Goal: Transaction & Acquisition: Book appointment/travel/reservation

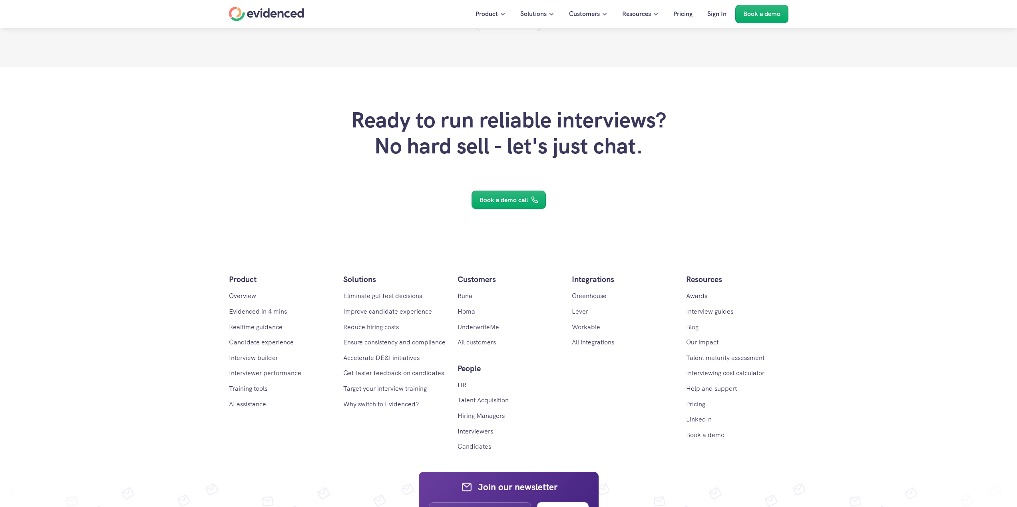
scroll to position [4779, 0]
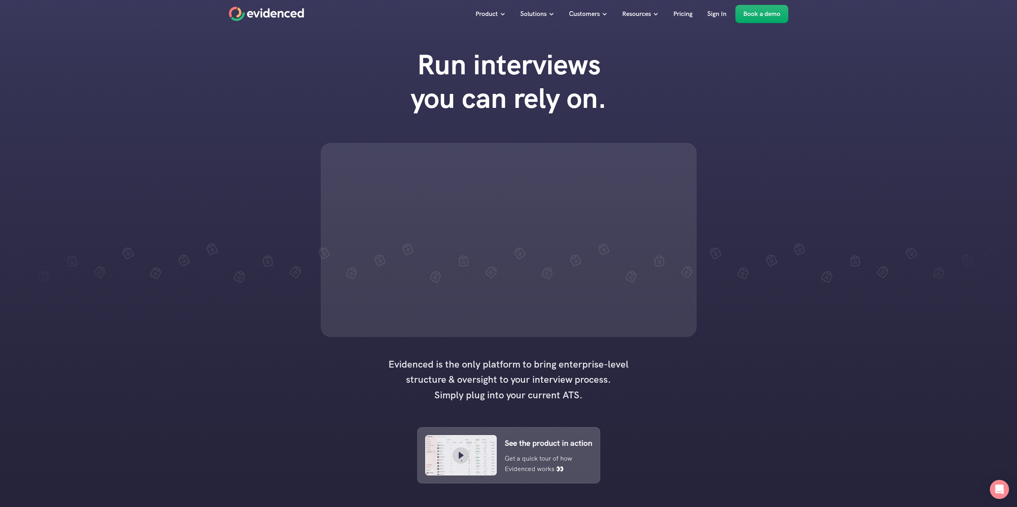
drag, startPoint x: 757, startPoint y: 192, endPoint x: 799, endPoint y: 359, distance: 172.2
click at [799, 345] on div "Run interviews you can rely on." at bounding box center [508, 192] width 1017 height 305
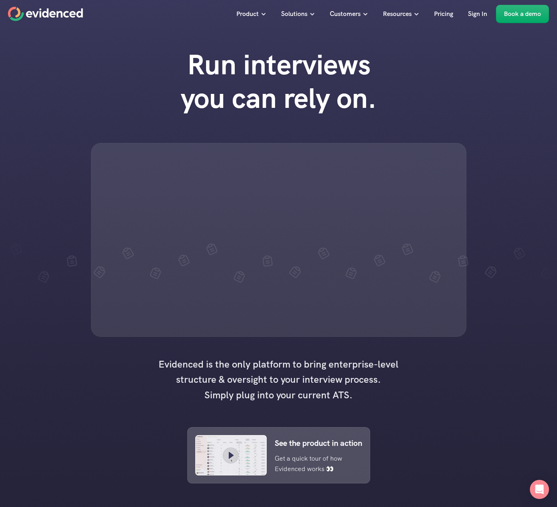
drag, startPoint x: 533, startPoint y: 506, endPoint x: 535, endPoint y: 500, distance: 6.2
click at [533, 506] on div at bounding box center [278, 378] width 557 height 756
click at [536, 497] on div "Open Intercom Messenger" at bounding box center [539, 489] width 21 height 21
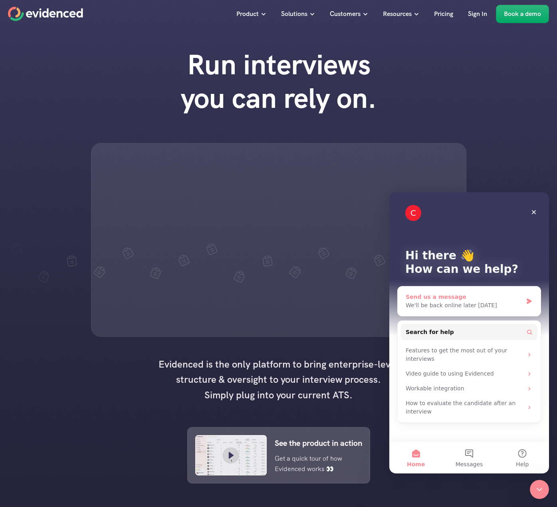
click at [488, 311] on div "Send us a message We'll be back online later today" at bounding box center [469, 301] width 143 height 30
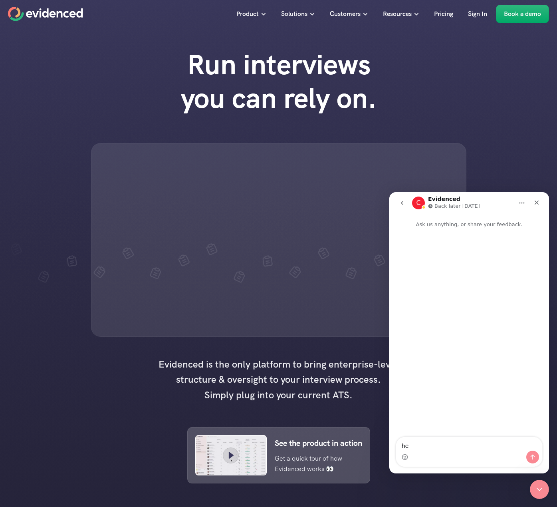
type textarea "hey"
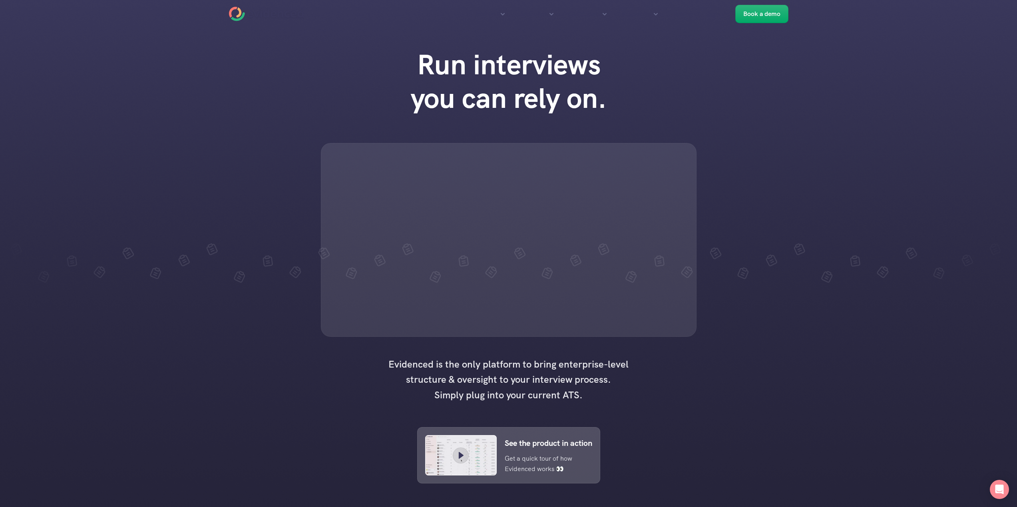
scroll to position [48, 0]
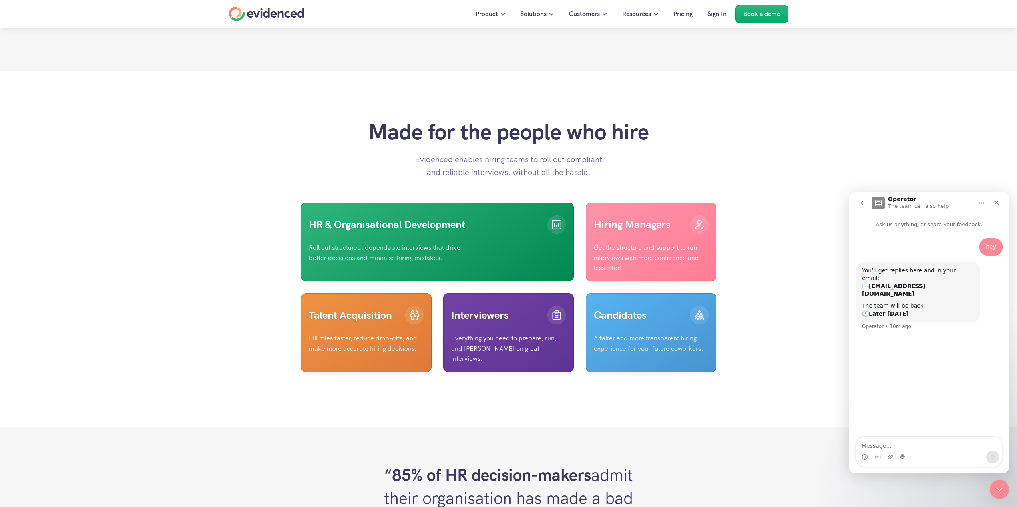
scroll to position [1534, 0]
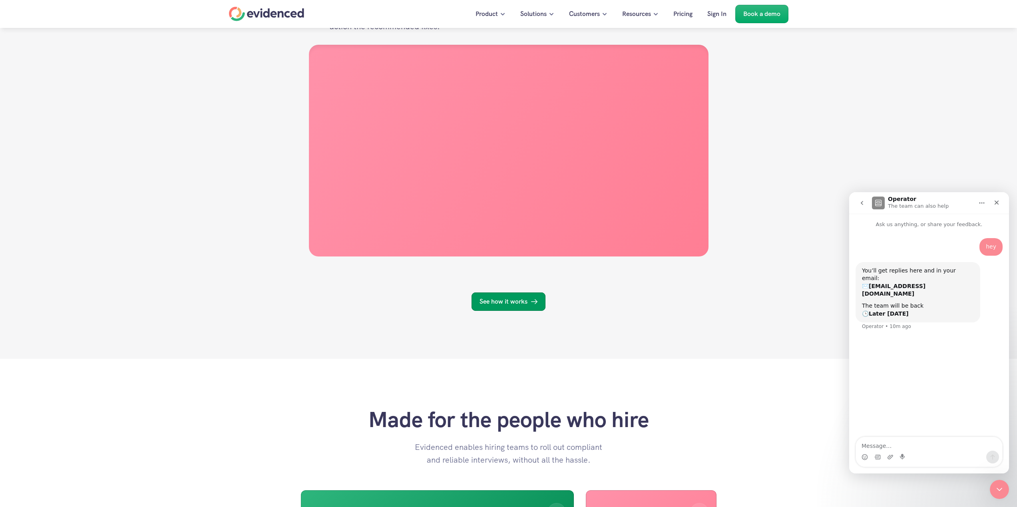
click at [508, 311] on link "See how it works" at bounding box center [508, 301] width 74 height 18
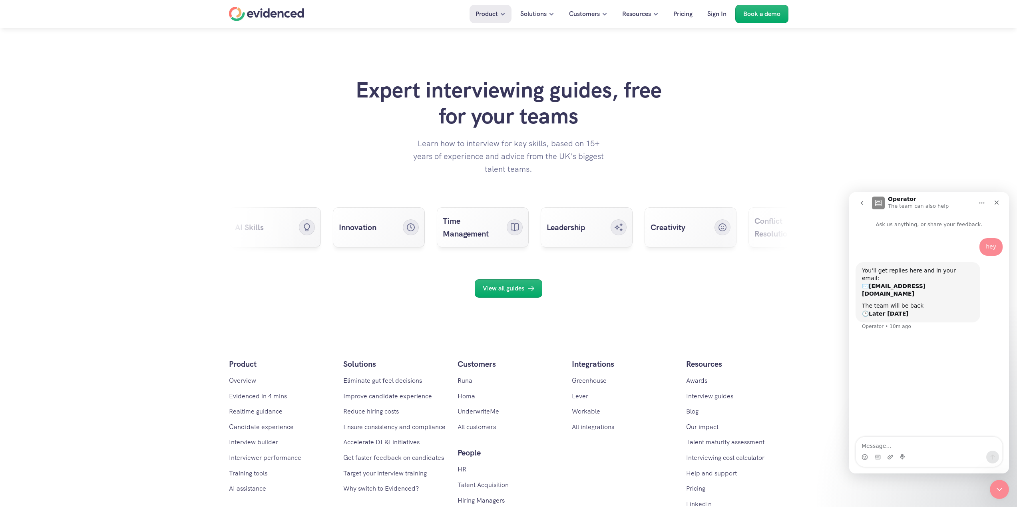
scroll to position [3232, 0]
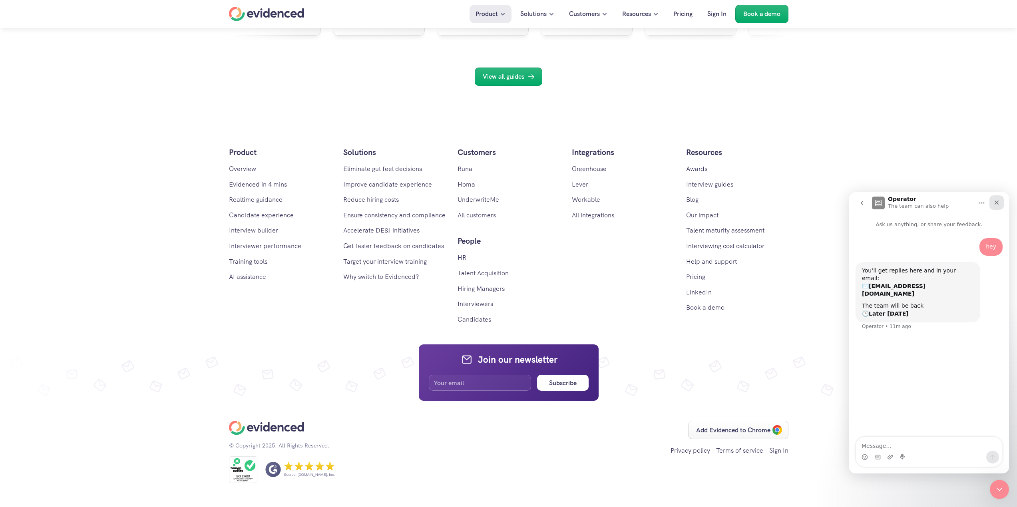
click at [996, 206] on div "Close" at bounding box center [996, 202] width 14 height 14
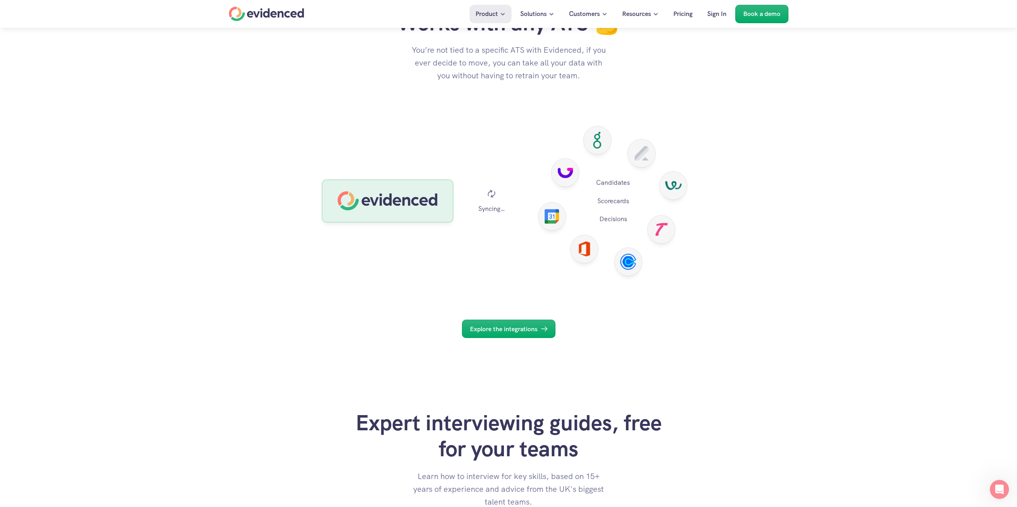
scroll to position [2609, 0]
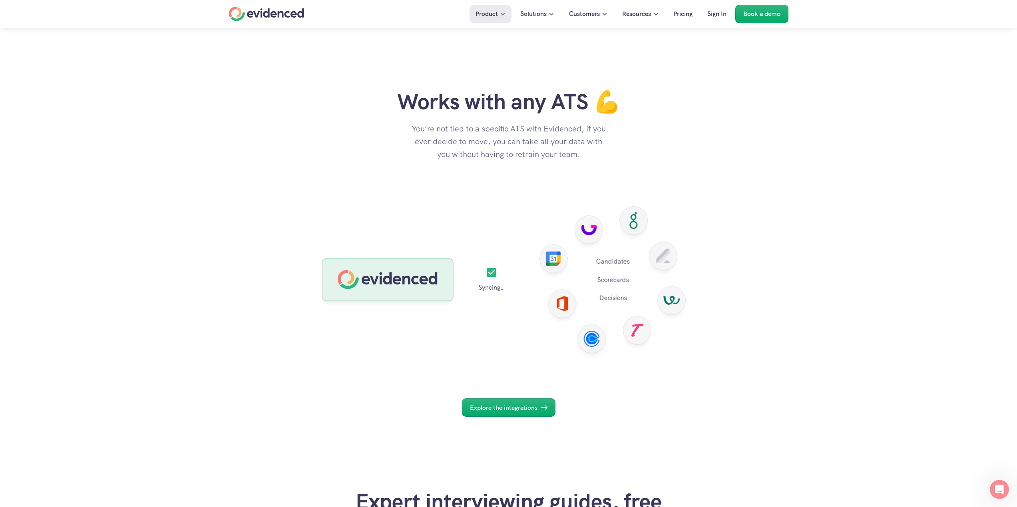
click at [760, 17] on p "Book a demo" at bounding box center [761, 14] width 37 height 10
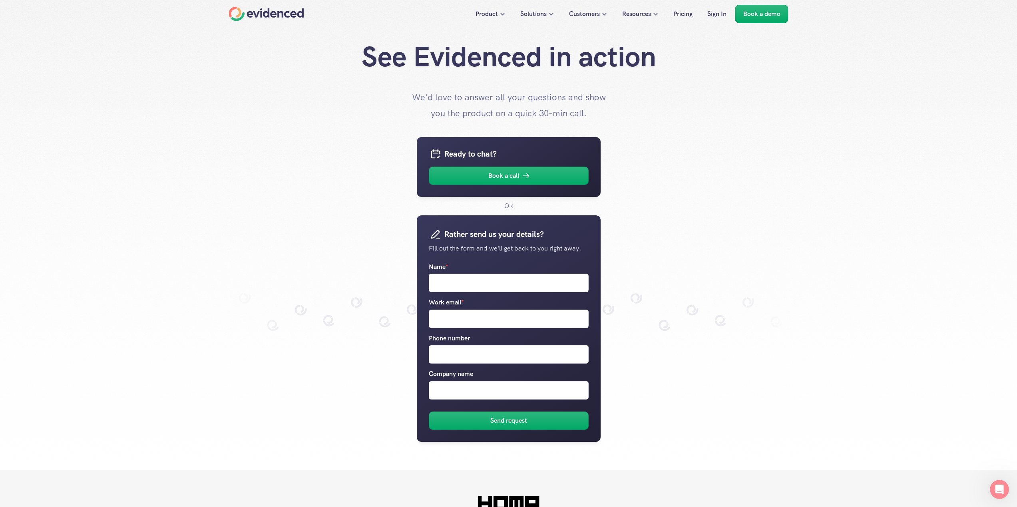
scroll to position [96, 0]
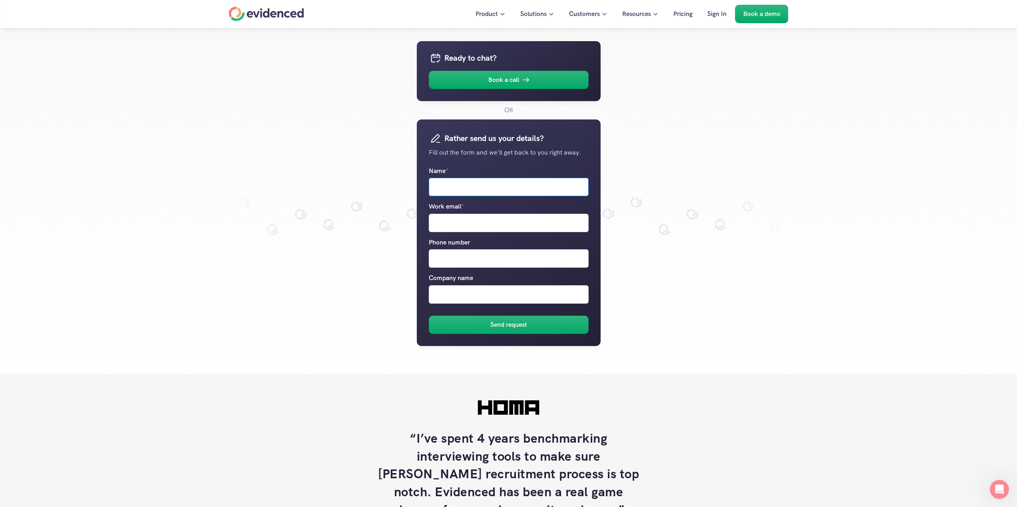
click at [503, 187] on input "Name *" at bounding box center [509, 187] width 160 height 18
type input "test tetst"
type input "karan20pmgra@gmail.com"
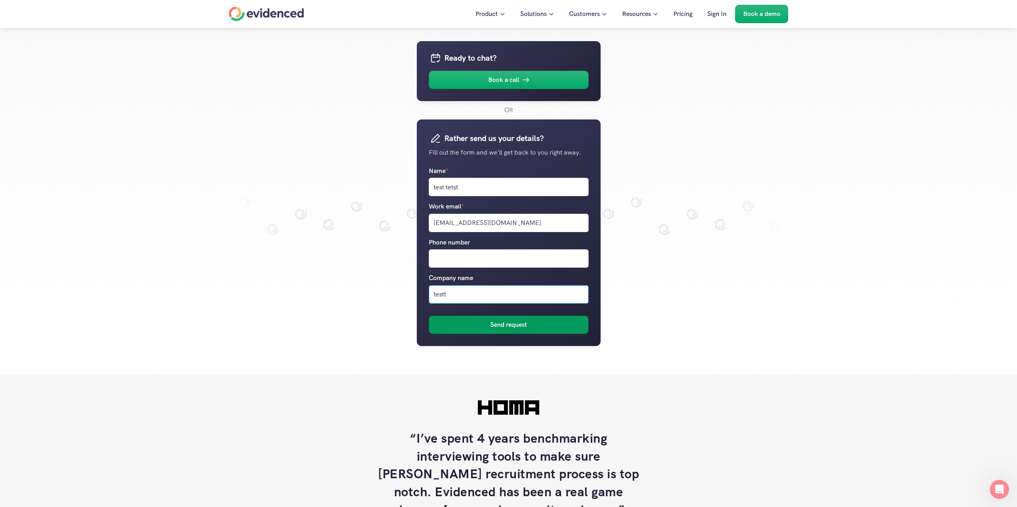
type input "testt"
click at [518, 324] on h6 "Send request" at bounding box center [508, 325] width 37 height 10
